Goal: Find contact information: Find contact information

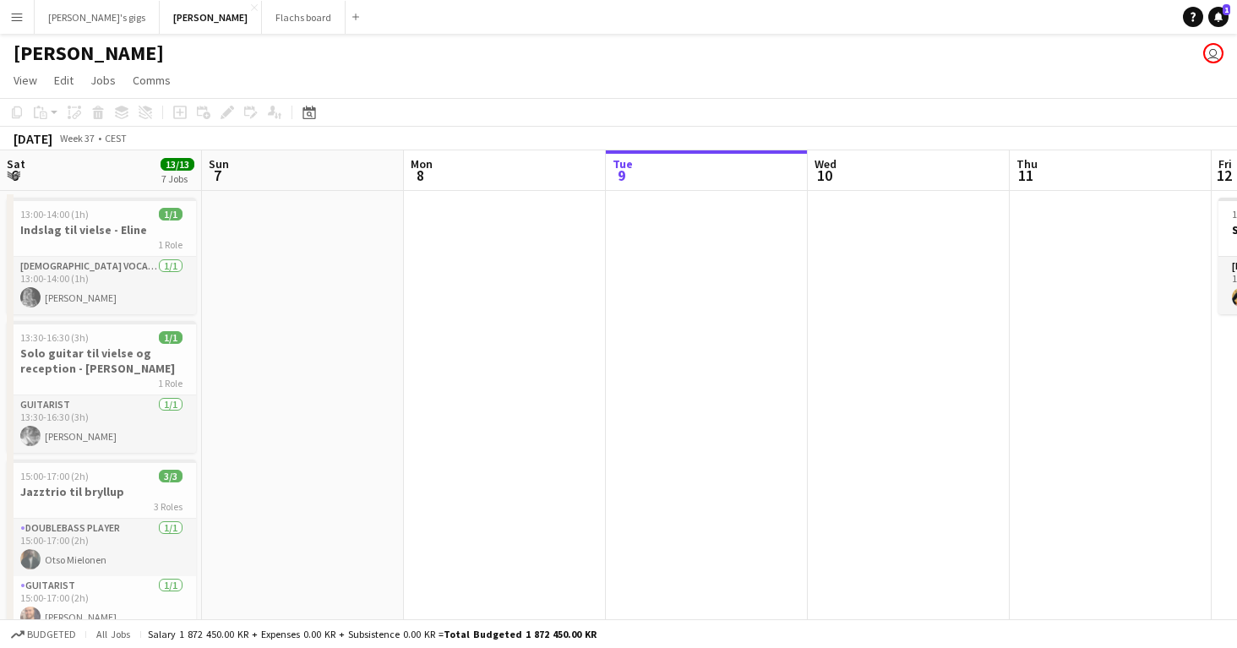
scroll to position [0, 780]
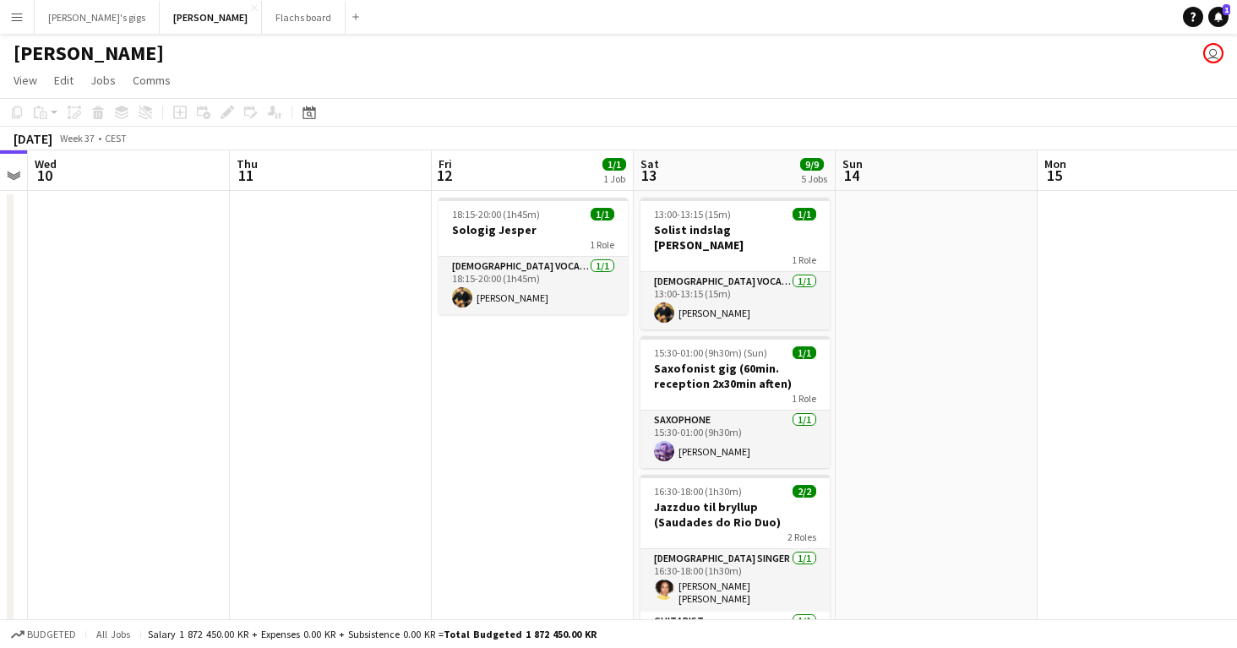
click at [20, 14] on app-icon "Menu" at bounding box center [17, 17] width 14 height 14
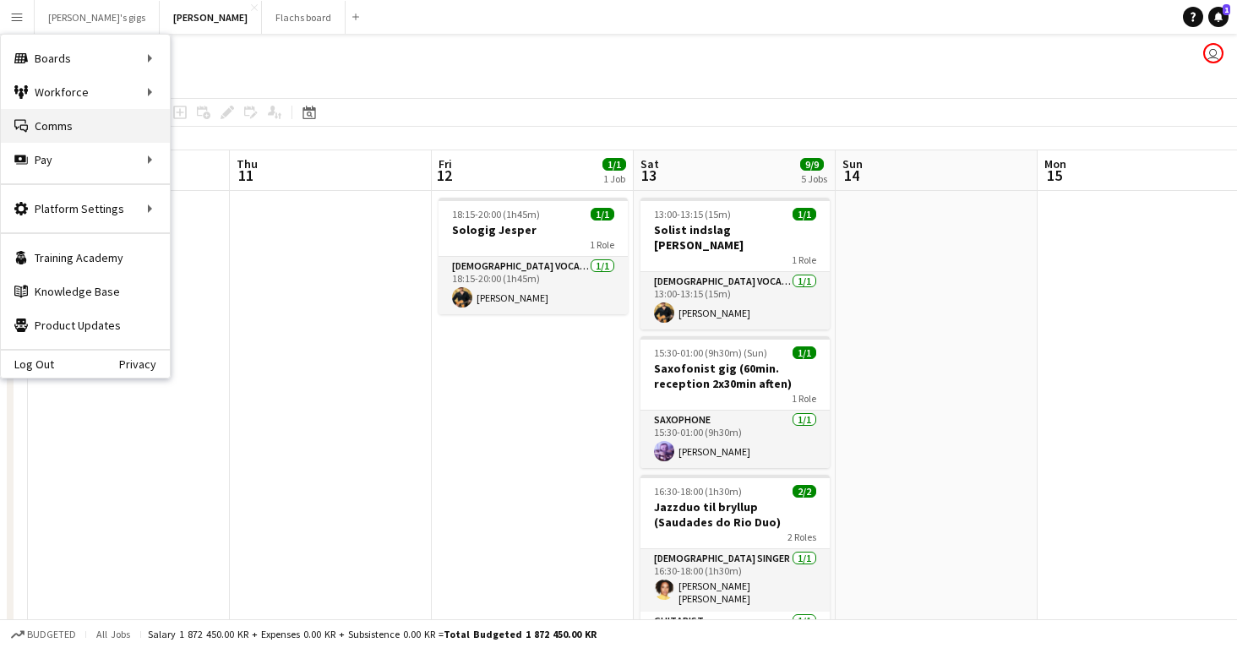
click at [67, 139] on link "Comms Comms" at bounding box center [85, 126] width 169 height 34
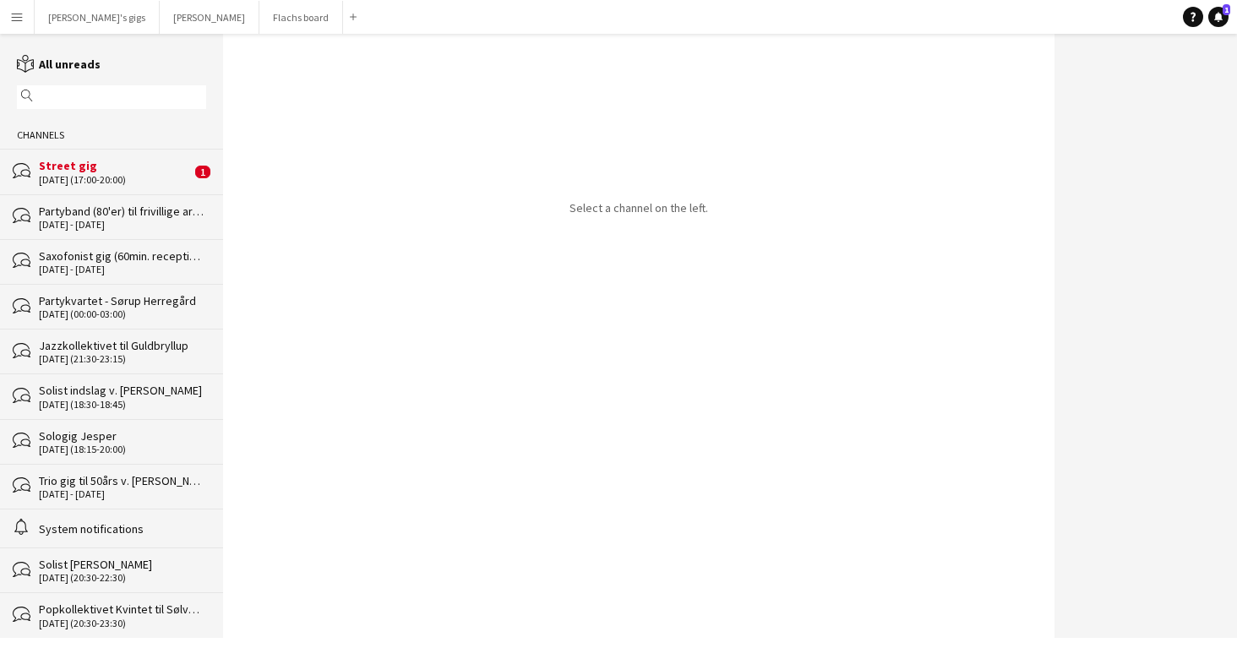
click at [105, 181] on div "[DATE] (17:00-20:00)" at bounding box center [115, 180] width 152 height 12
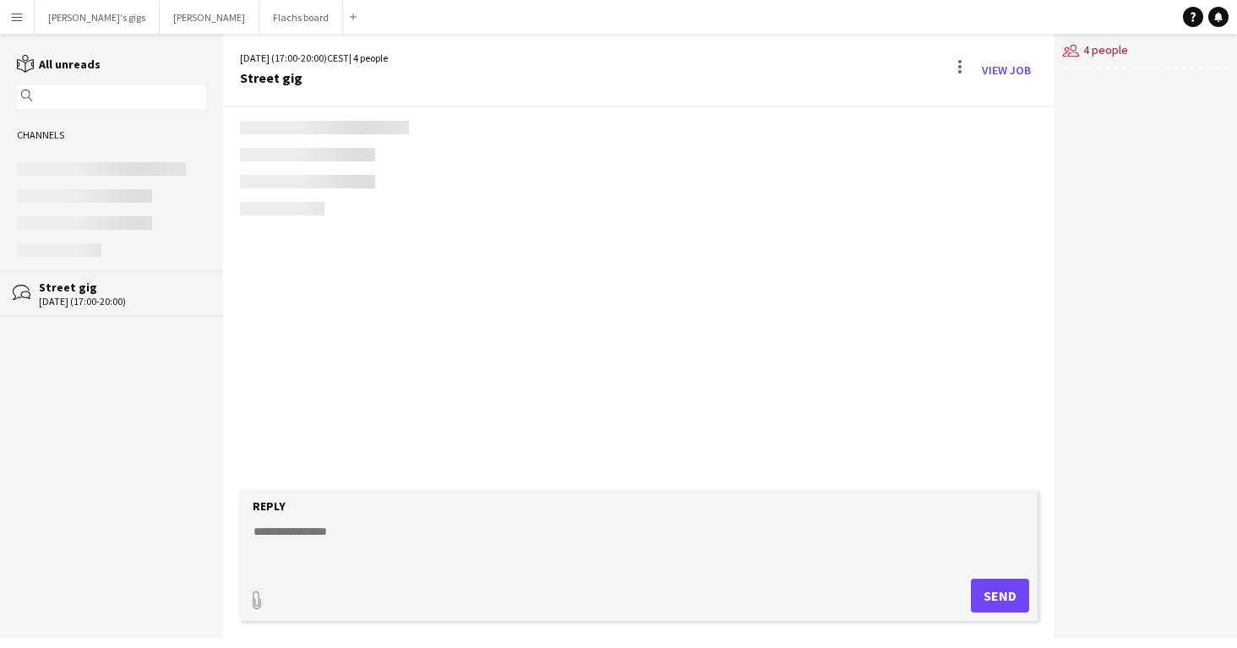
scroll to position [2737, 0]
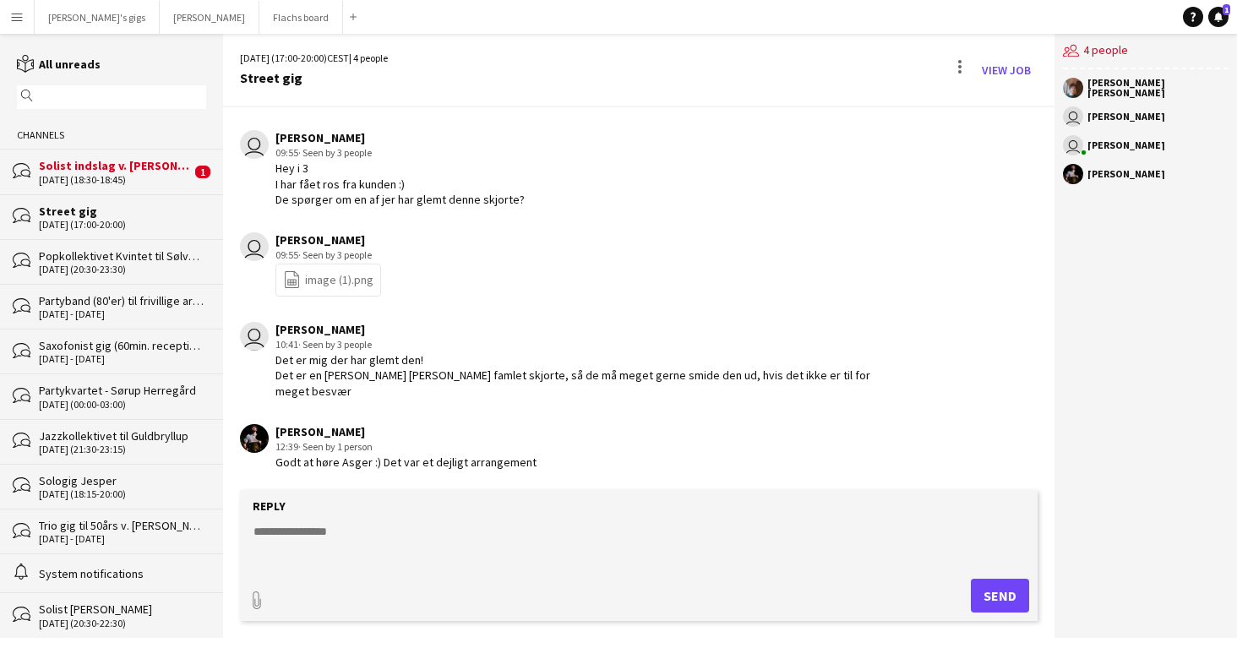
click at [42, 178] on div "[DATE] (18:30-18:45)" at bounding box center [115, 180] width 152 height 12
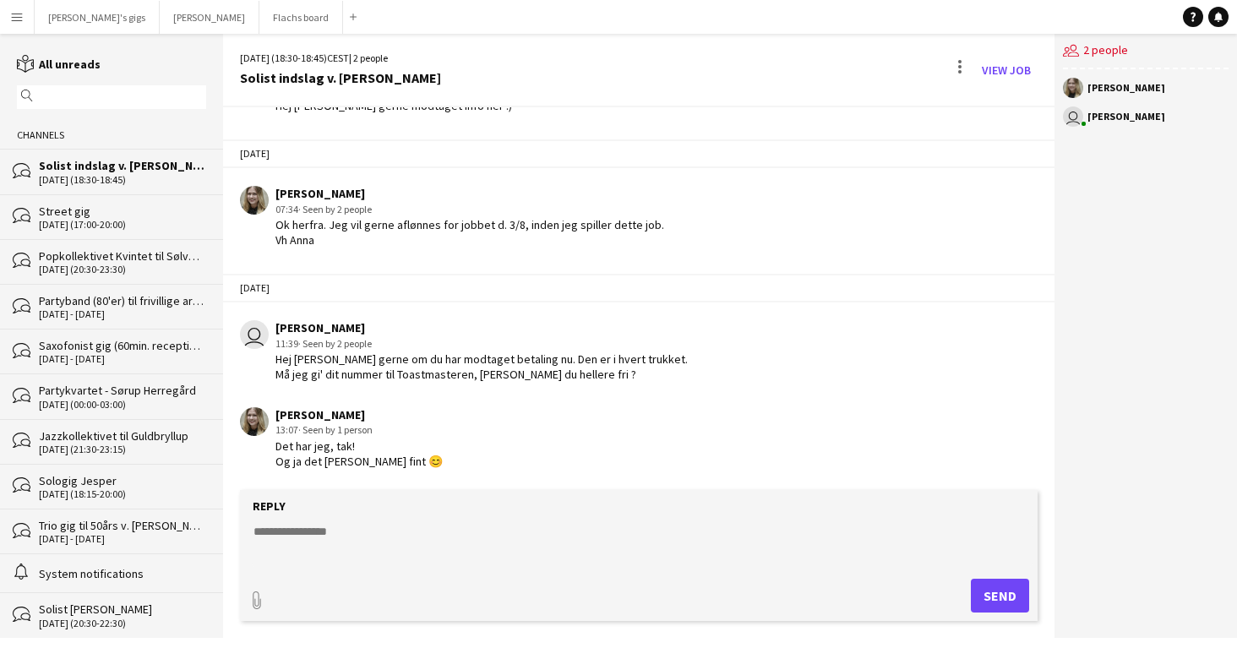
scroll to position [131, 0]
click at [1110, 87] on div "[PERSON_NAME]" at bounding box center [1127, 88] width 78 height 10
click at [1000, 77] on link "View Job" at bounding box center [1006, 70] width 63 height 27
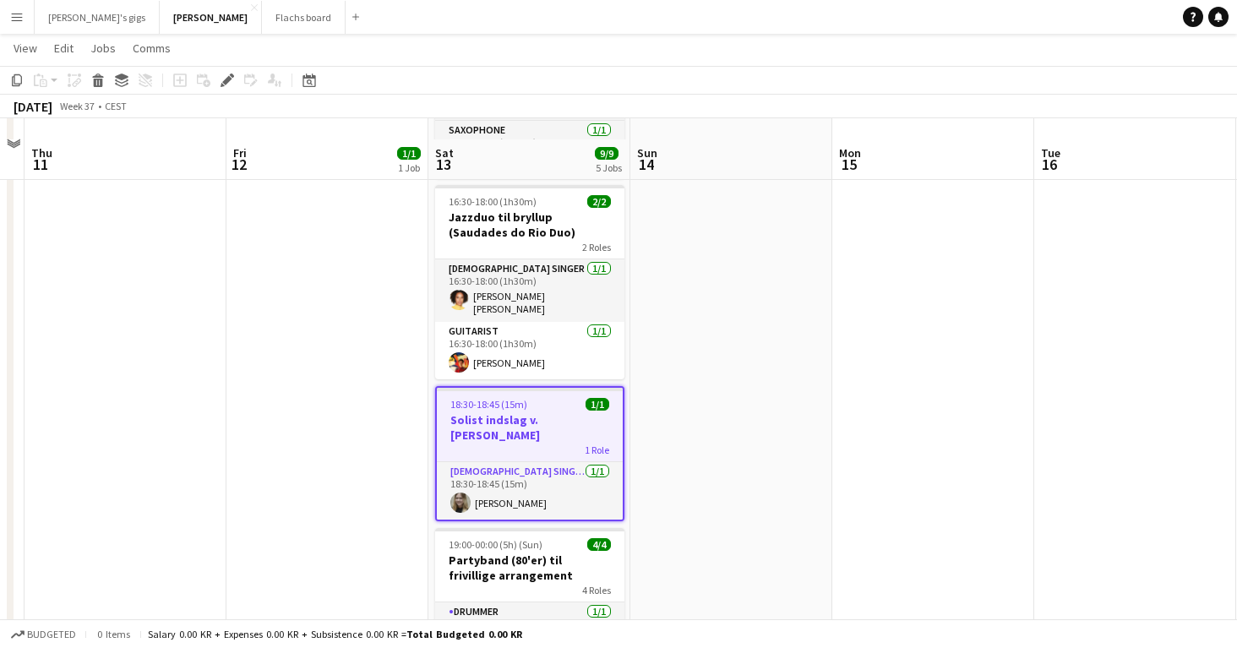
scroll to position [308, 0]
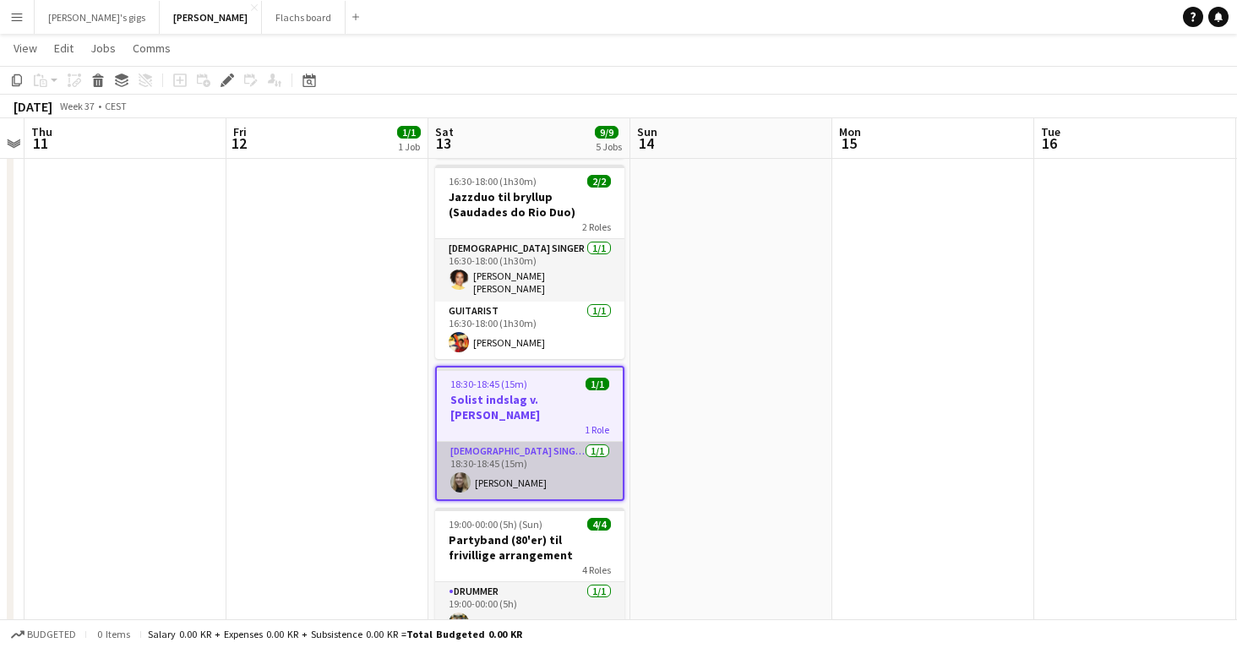
click at [509, 442] on app-card-role "Female Singer 1/1 18:30-18:45 (15m) Anna Møller Christensen" at bounding box center [530, 470] width 186 height 57
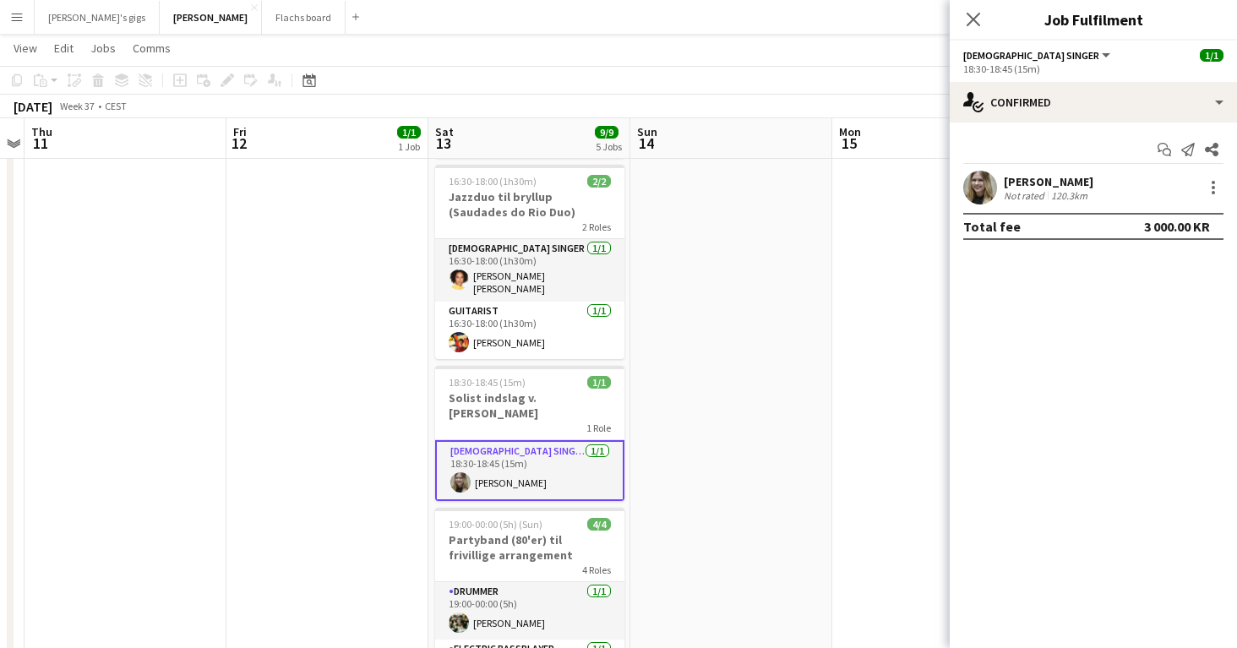
click at [1040, 177] on div "[PERSON_NAME]" at bounding box center [1049, 181] width 90 height 15
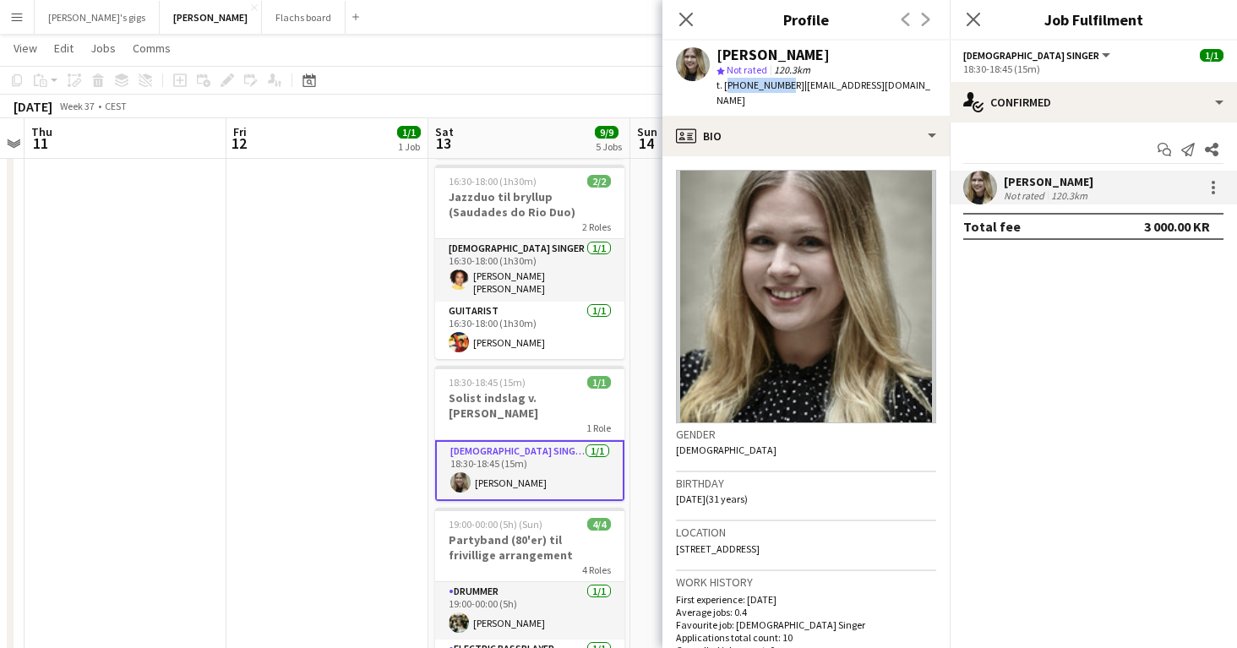
drag, startPoint x: 724, startPoint y: 88, endPoint x: 779, endPoint y: 86, distance: 55.0
click at [779, 86] on span "t. +4526227321" at bounding box center [761, 85] width 88 height 13
copy span "+4526227321"
click at [308, 283] on app-date-cell "18:15-20:00 (1h45m) 1/1 Sologig Jesper 1 Role Male Vocal + Guitar 1/1 18:15-20:…" at bounding box center [327, 529] width 202 height 1297
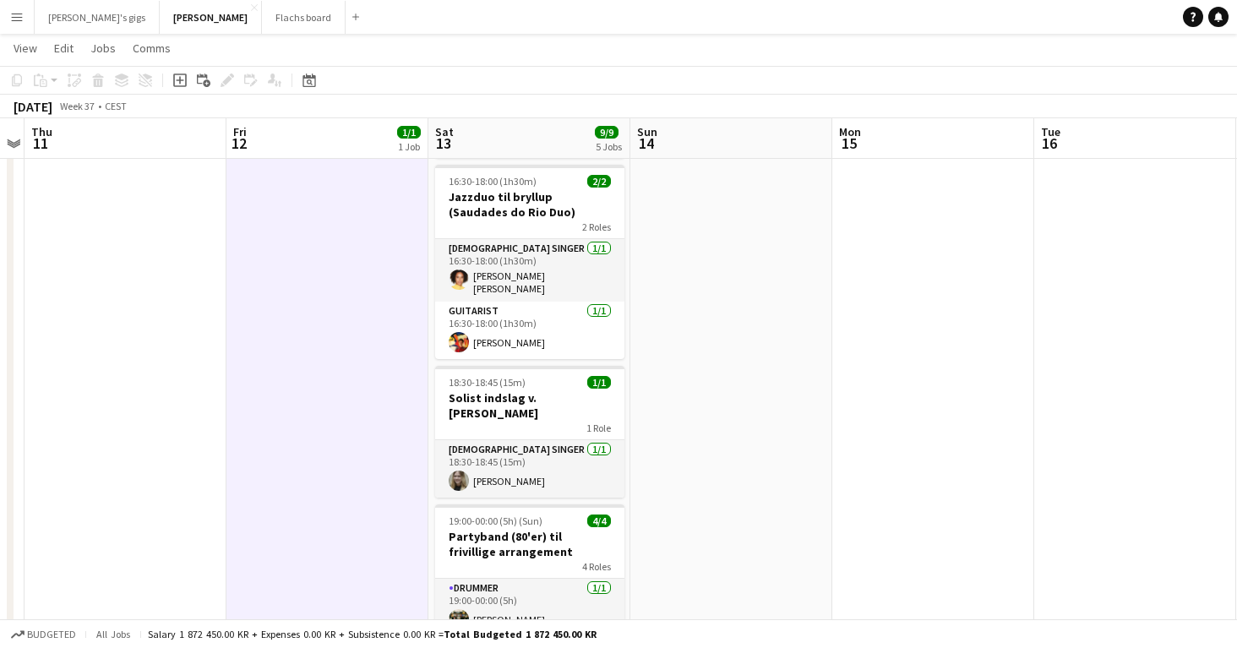
click at [14, 18] on app-icon "Menu" at bounding box center [17, 17] width 14 height 14
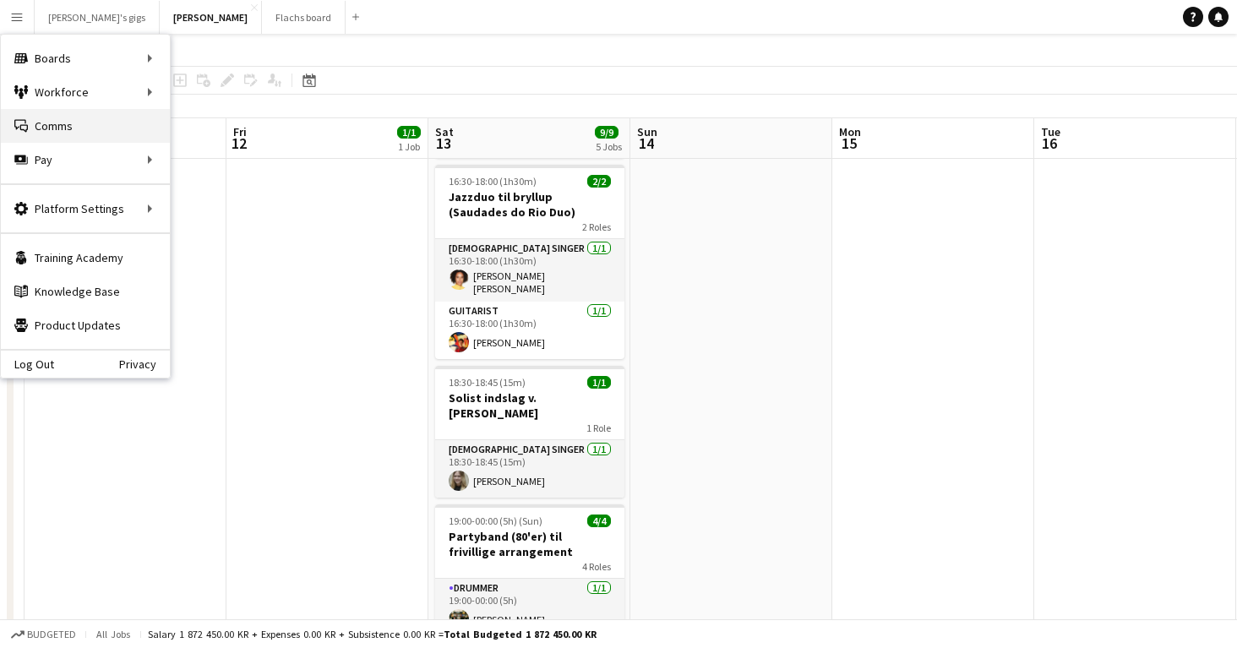
click at [52, 132] on link "Comms Comms" at bounding box center [85, 126] width 169 height 34
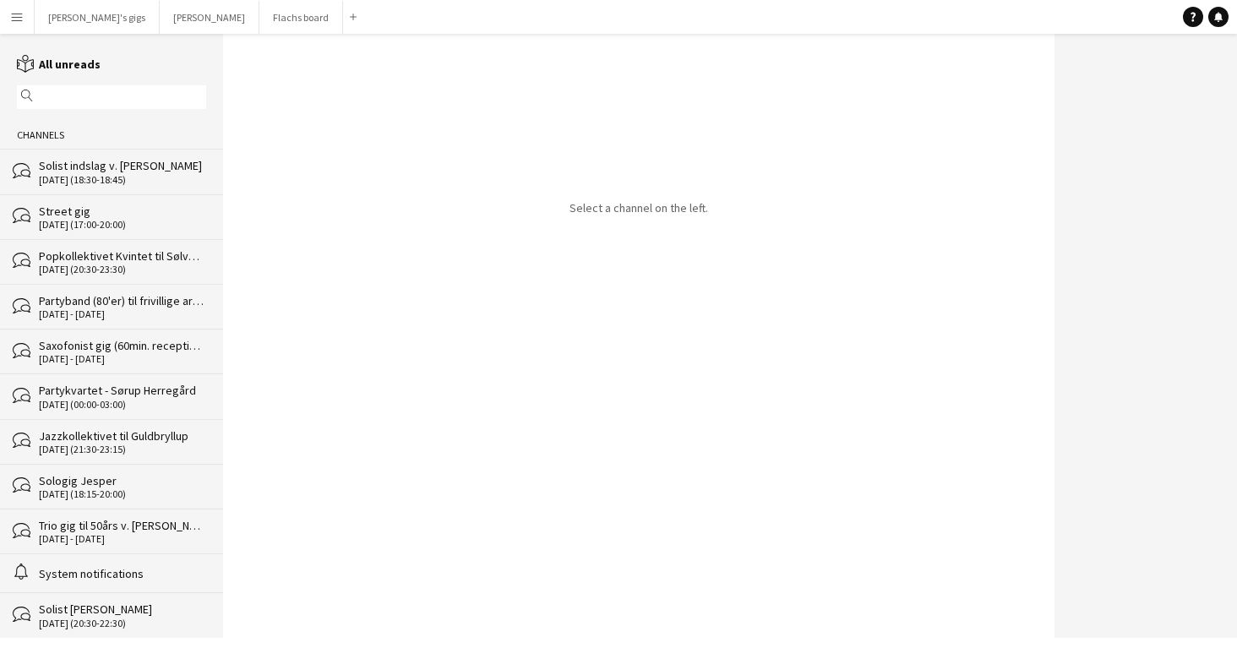
click at [62, 161] on div "Solist indslag v. [PERSON_NAME]" at bounding box center [122, 165] width 167 height 15
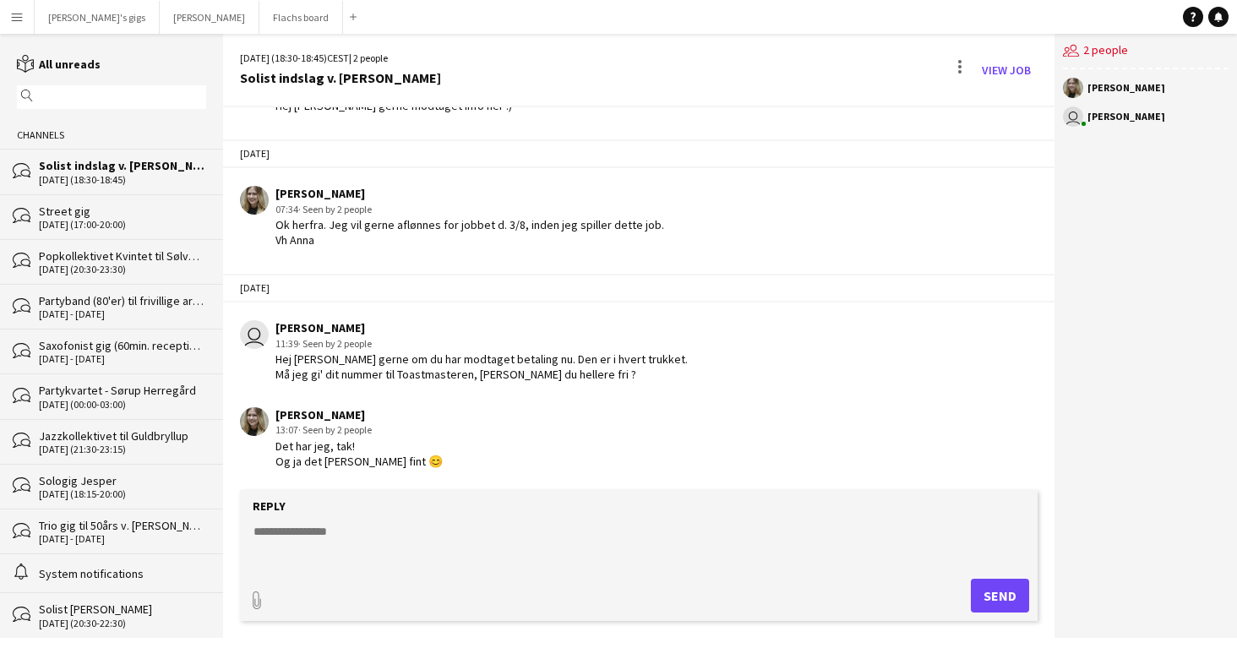
scroll to position [131, 0]
click at [29, 27] on button "Menu" at bounding box center [17, 17] width 34 height 34
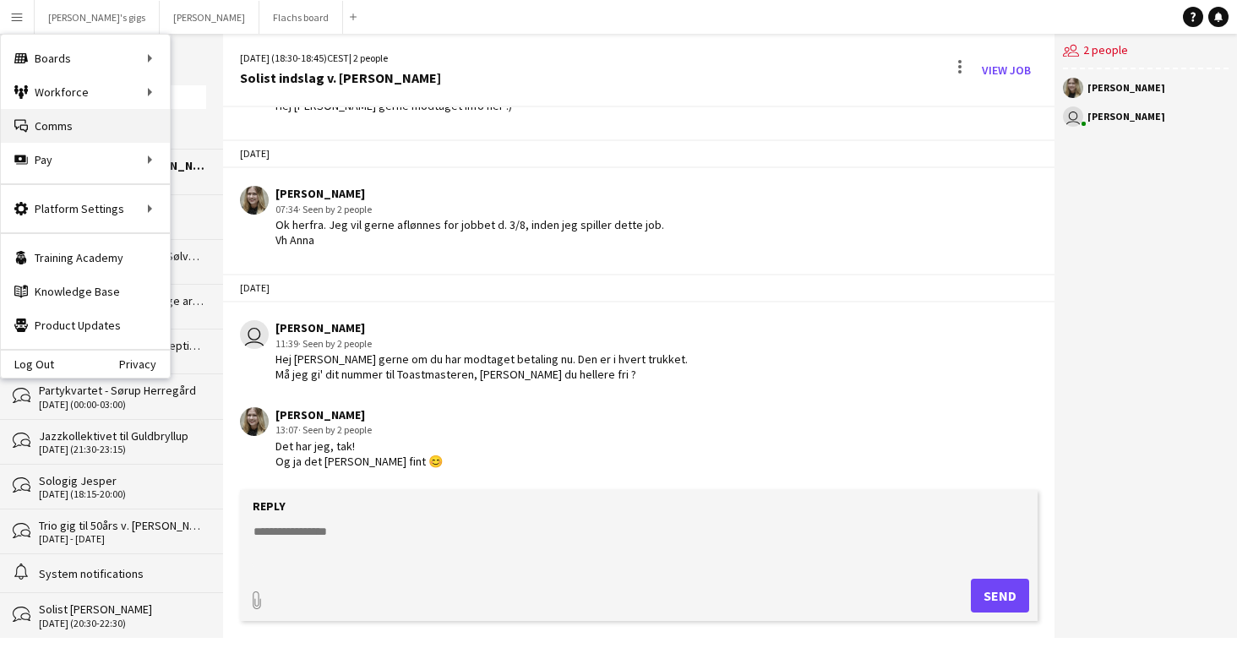
click at [59, 110] on link "Comms Comms" at bounding box center [85, 126] width 169 height 34
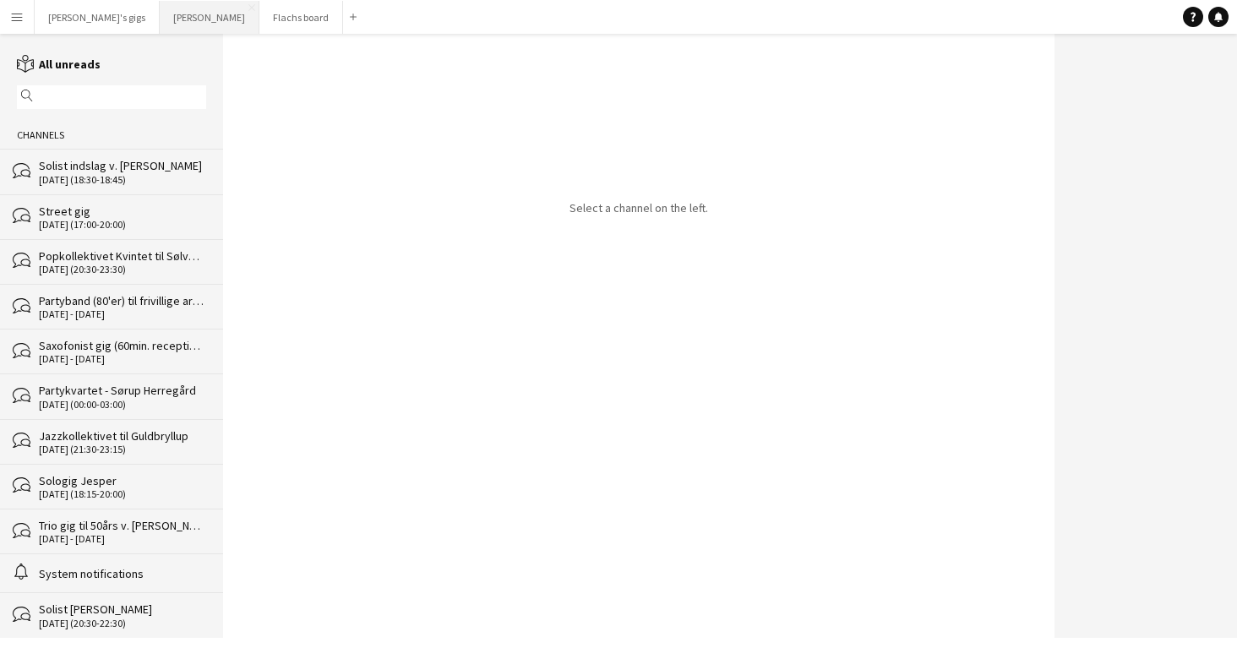
click at [160, 19] on button "Asger Gigs Close" at bounding box center [210, 17] width 100 height 33
